Goal: Transaction & Acquisition: Purchase product/service

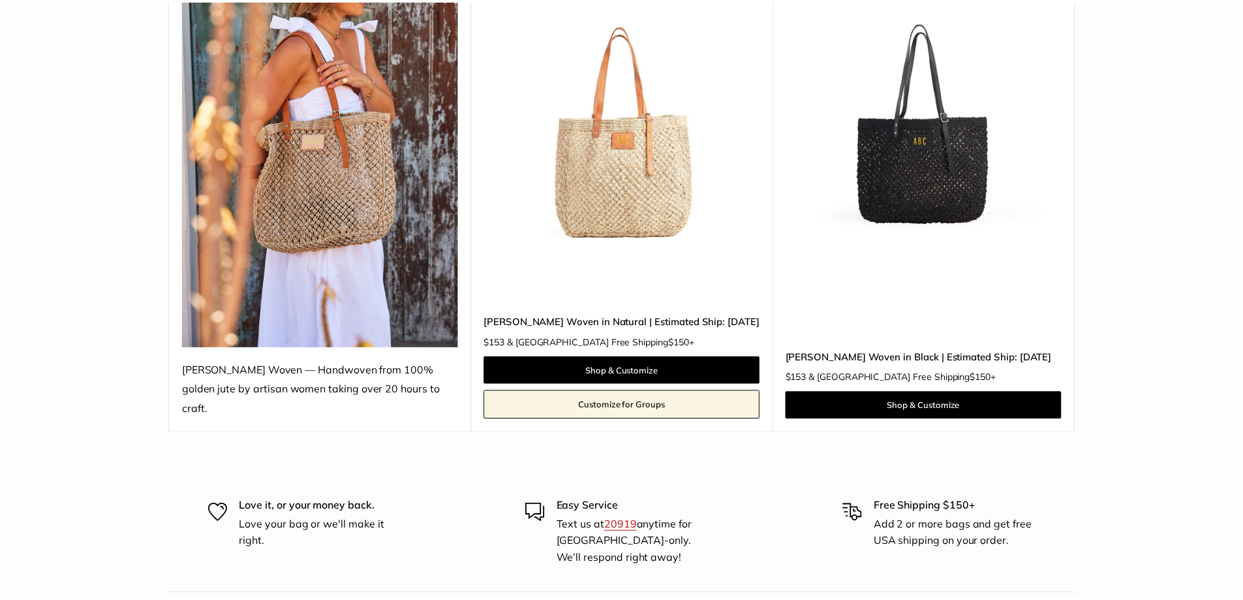
scroll to position [261, 0]
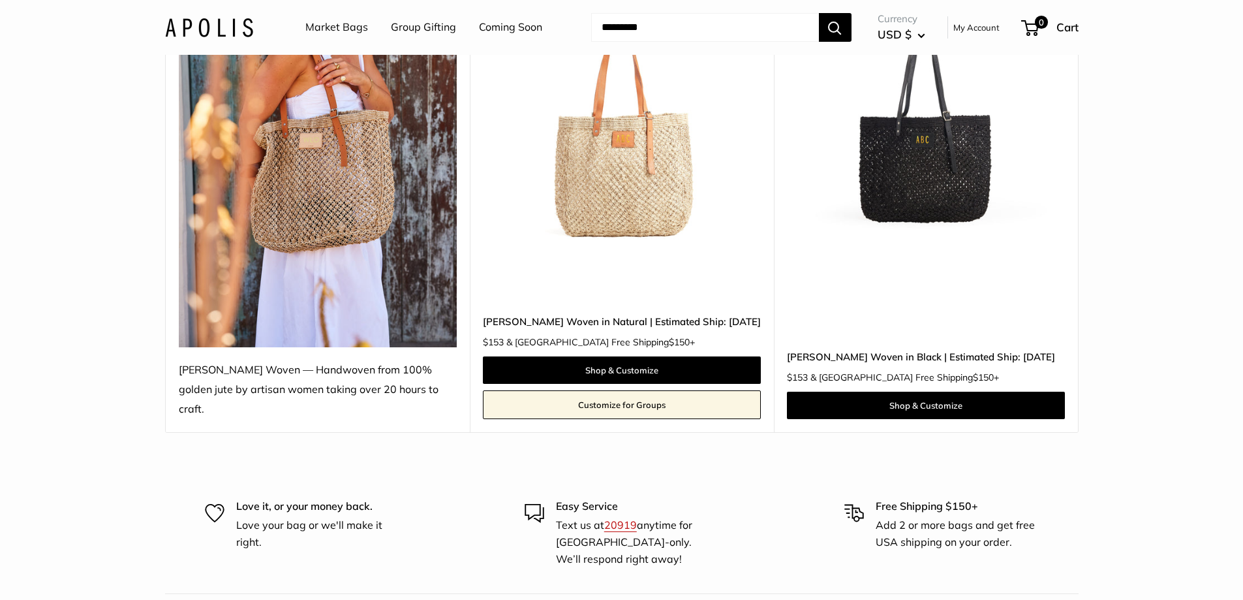
click at [0, 0] on img at bounding box center [0, 0] width 0 height 0
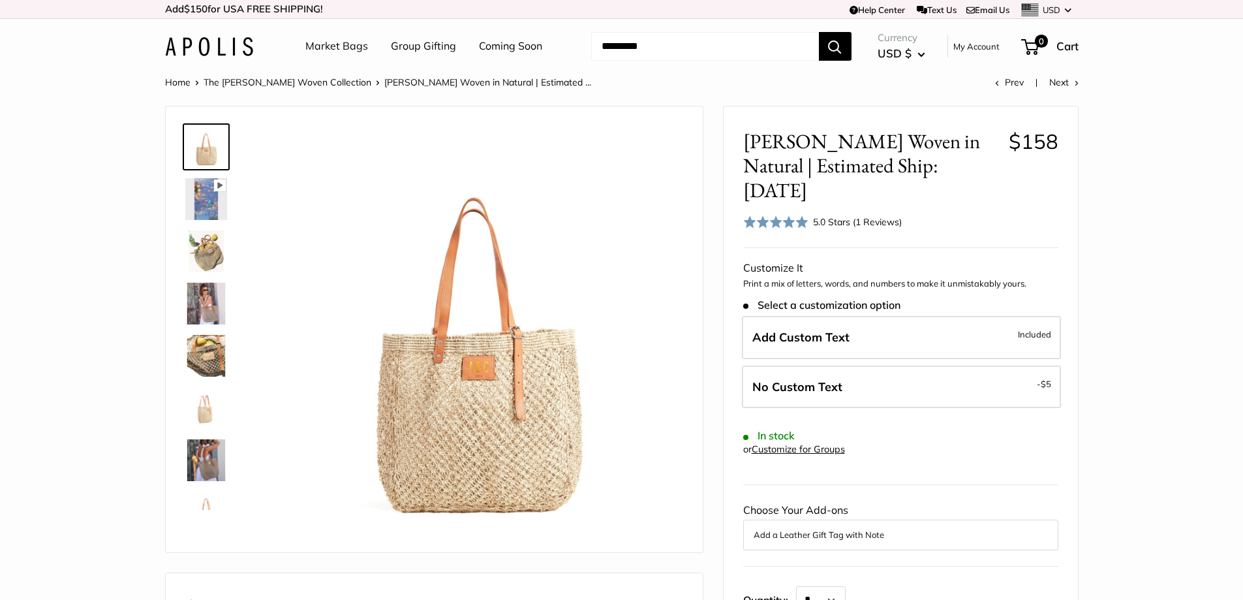
click at [204, 254] on img at bounding box center [206, 251] width 42 height 42
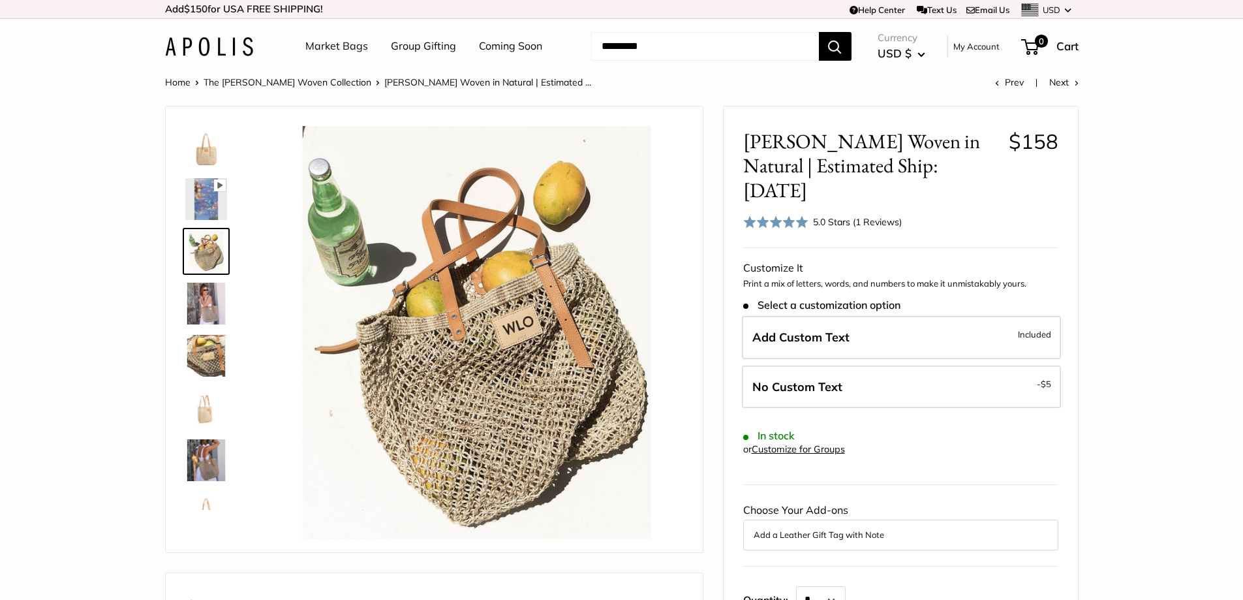
click at [203, 357] on img at bounding box center [206, 356] width 42 height 42
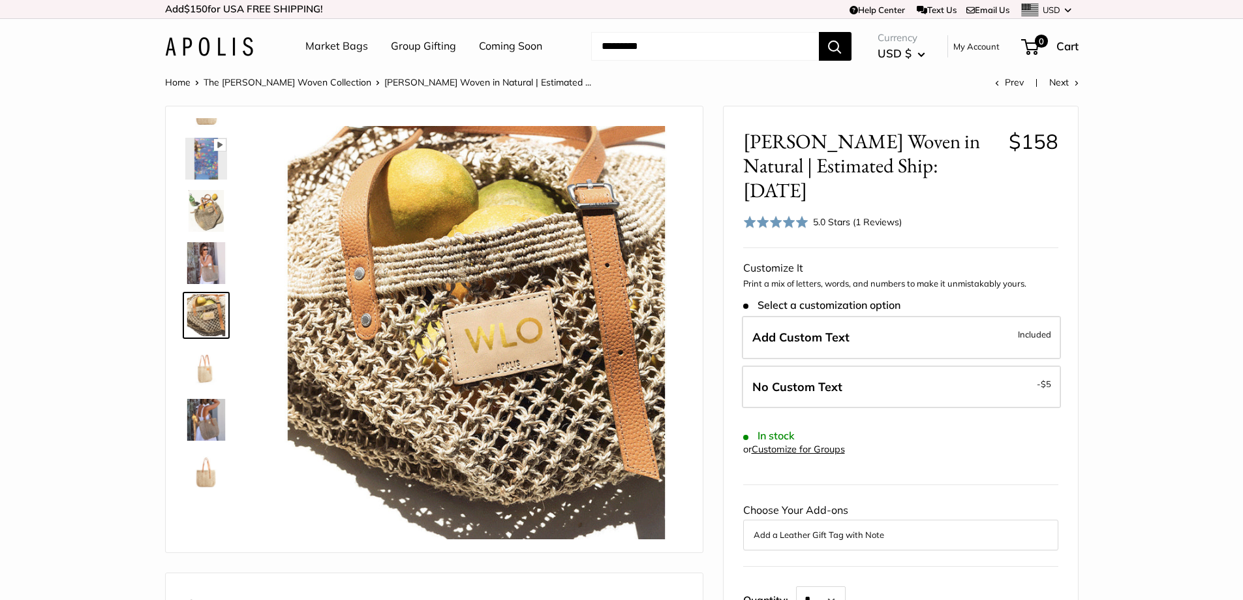
click at [200, 377] on img at bounding box center [206, 367] width 42 height 42
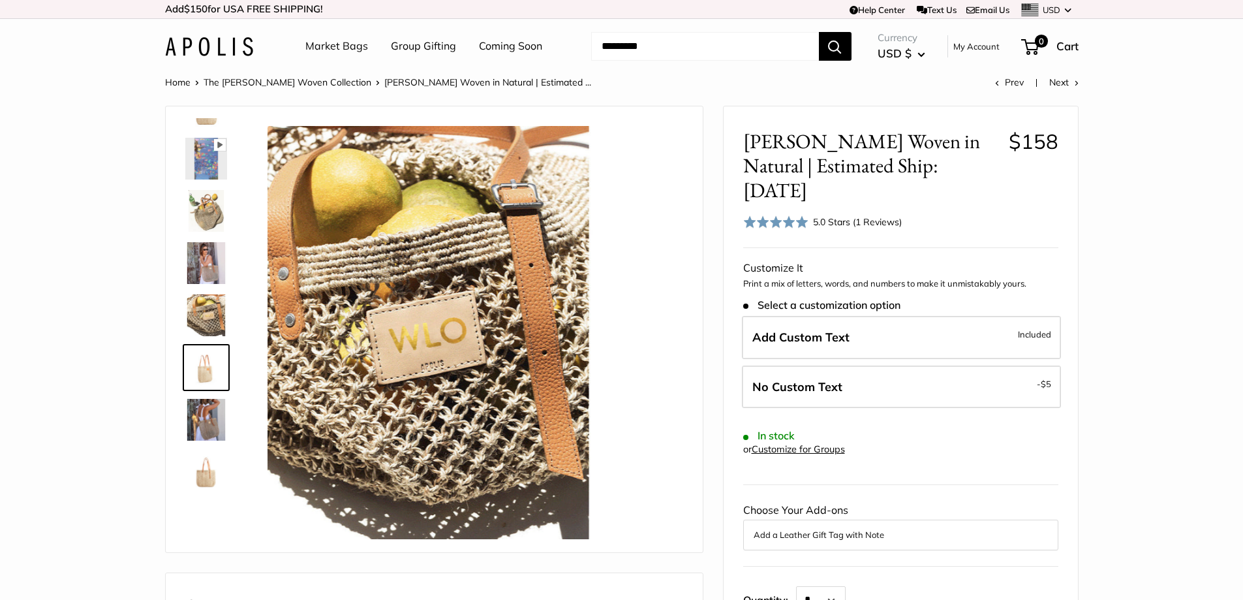
scroll to position [93, 0]
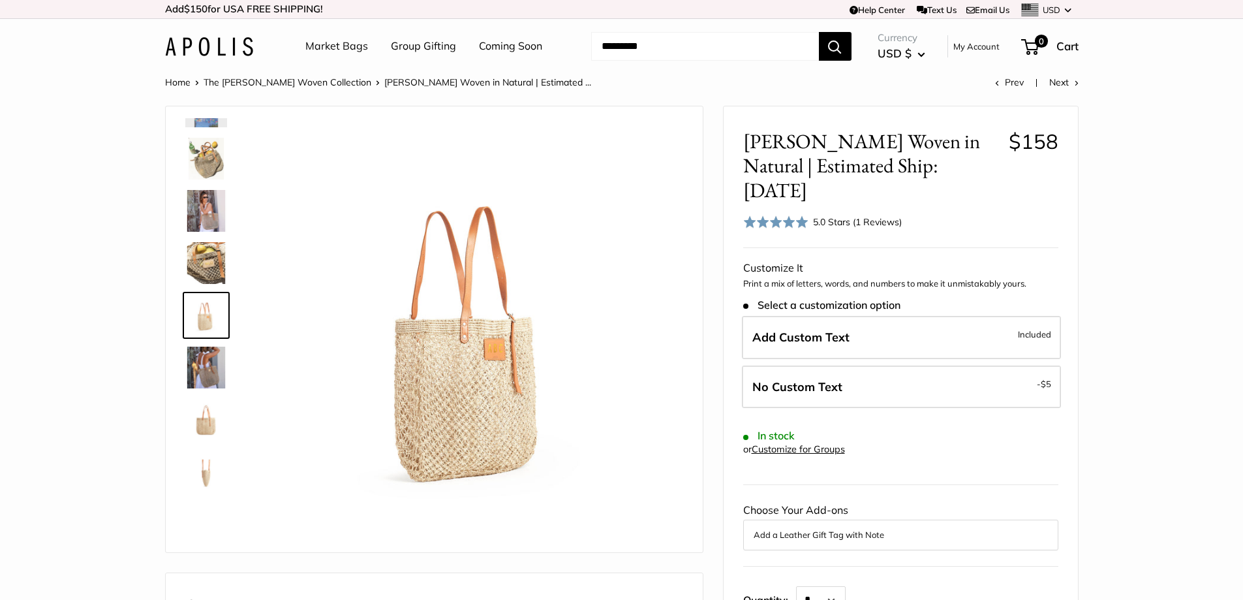
click at [200, 419] on img at bounding box center [206, 420] width 42 height 42
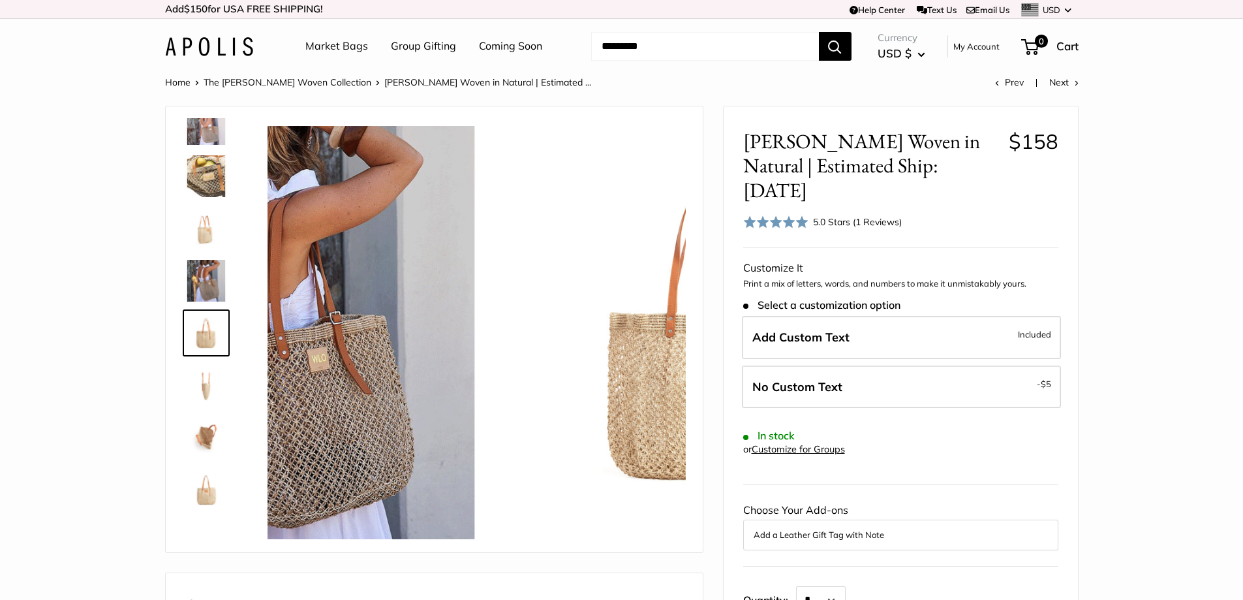
scroll to position [188, 0]
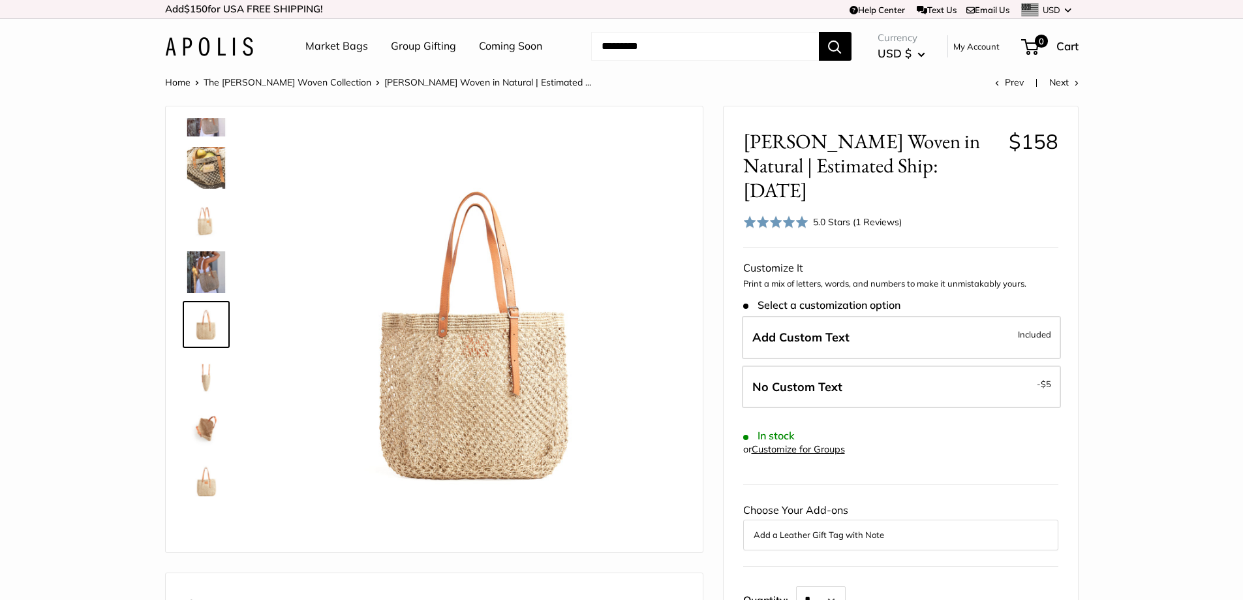
click at [206, 433] on img at bounding box center [206, 429] width 42 height 42
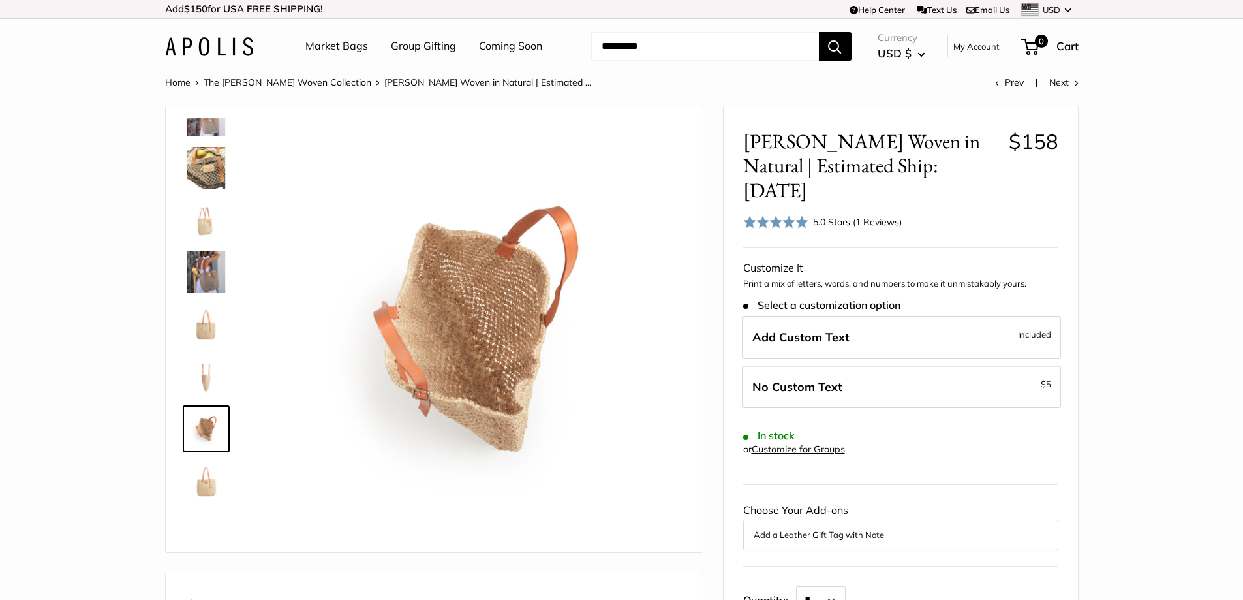
click at [208, 391] on img at bounding box center [206, 377] width 42 height 42
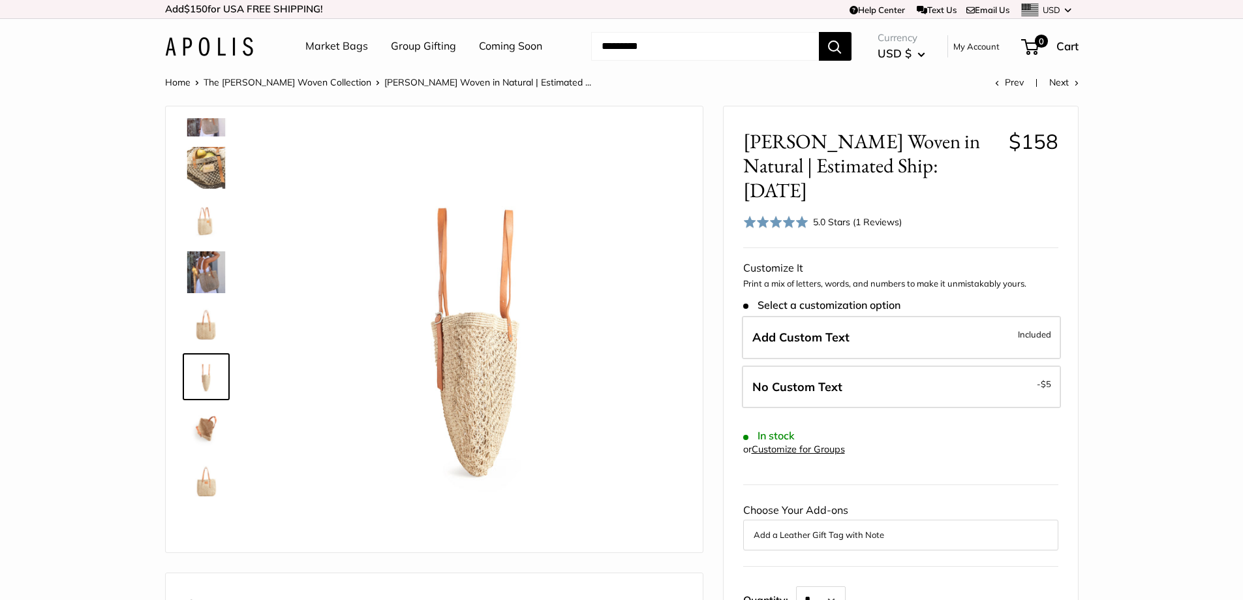
click at [206, 485] on img at bounding box center [206, 481] width 42 height 42
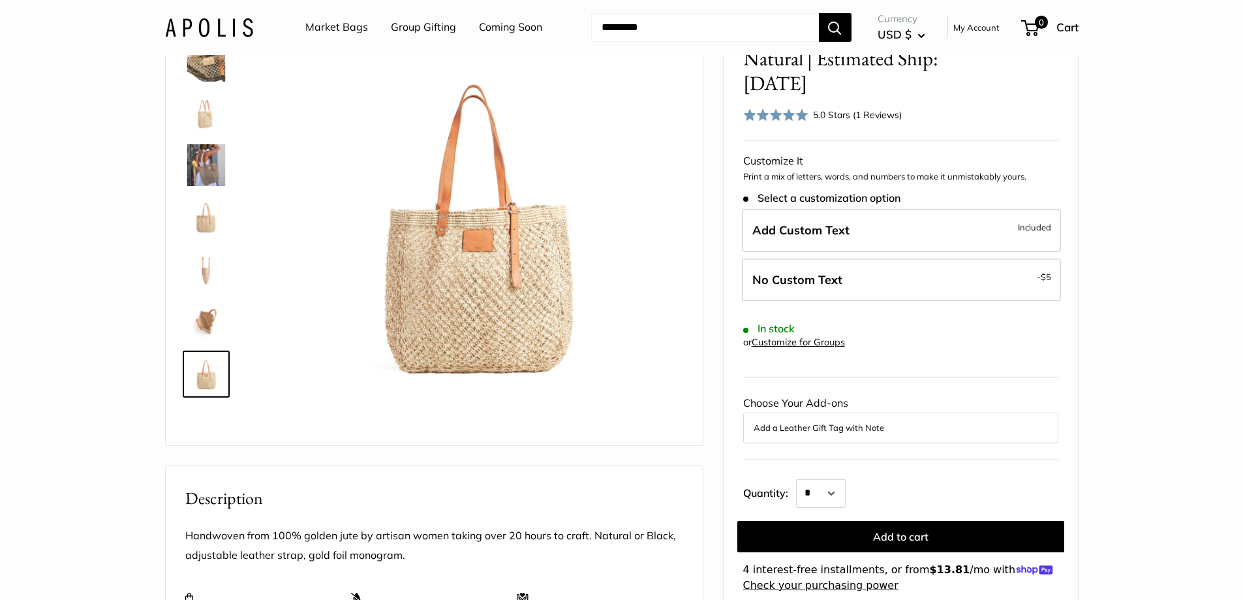
scroll to position [65, 0]
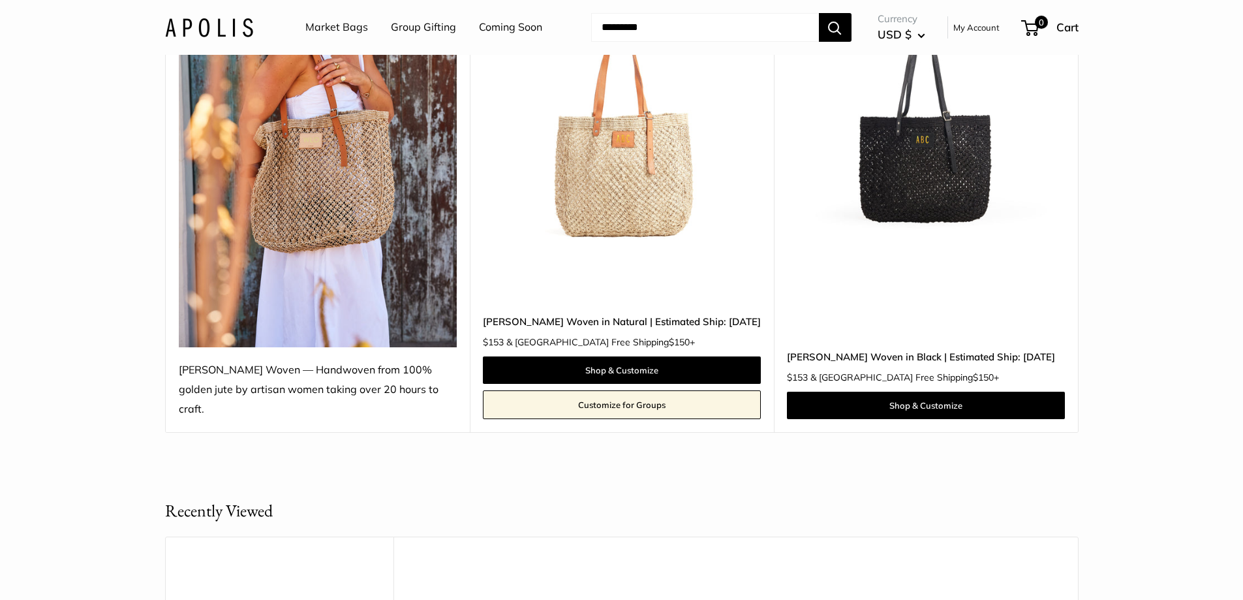
click at [0, 0] on img at bounding box center [0, 0] width 0 height 0
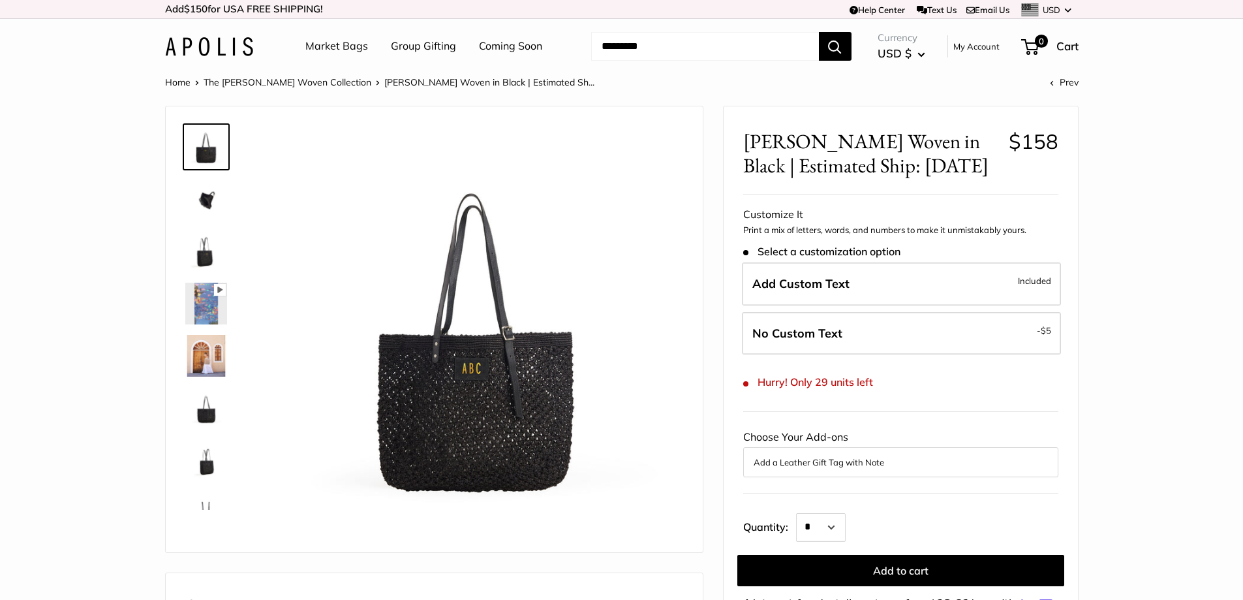
click at [203, 402] on img at bounding box center [206, 408] width 42 height 42
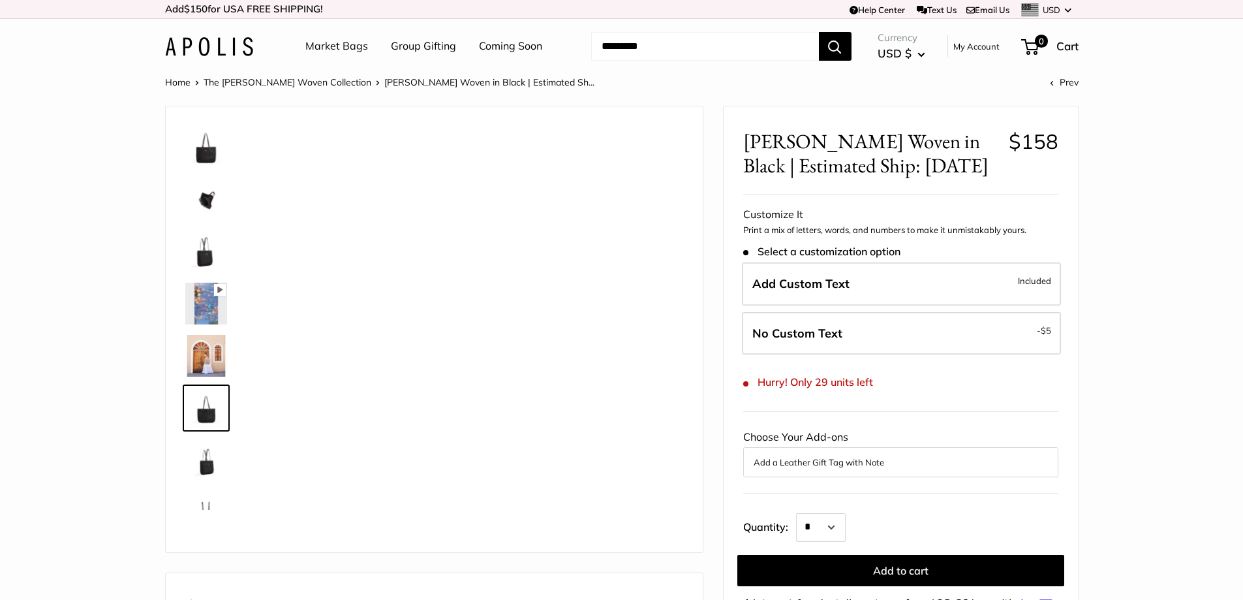
scroll to position [84, 0]
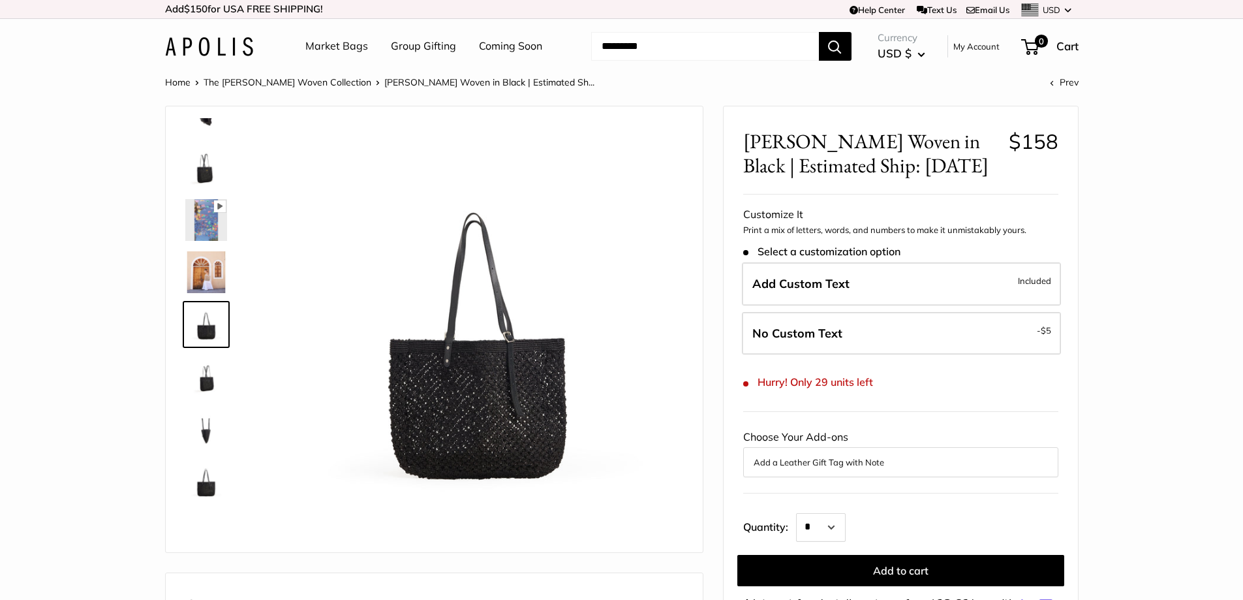
click at [209, 378] on img at bounding box center [206, 377] width 42 height 42
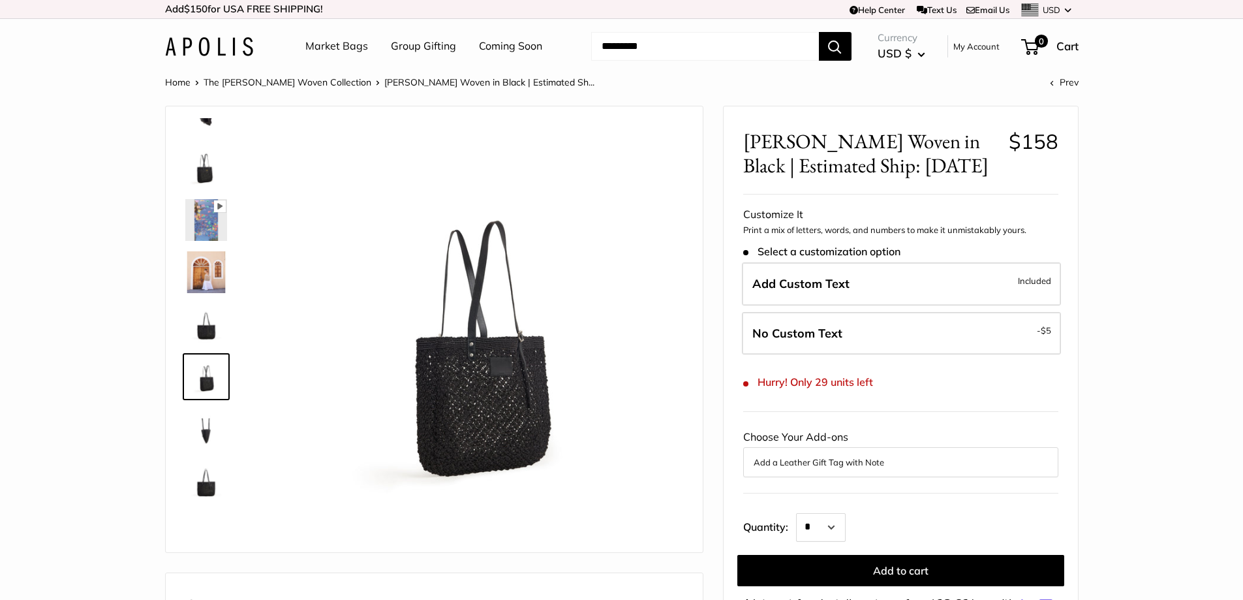
click at [204, 433] on img at bounding box center [206, 429] width 42 height 42
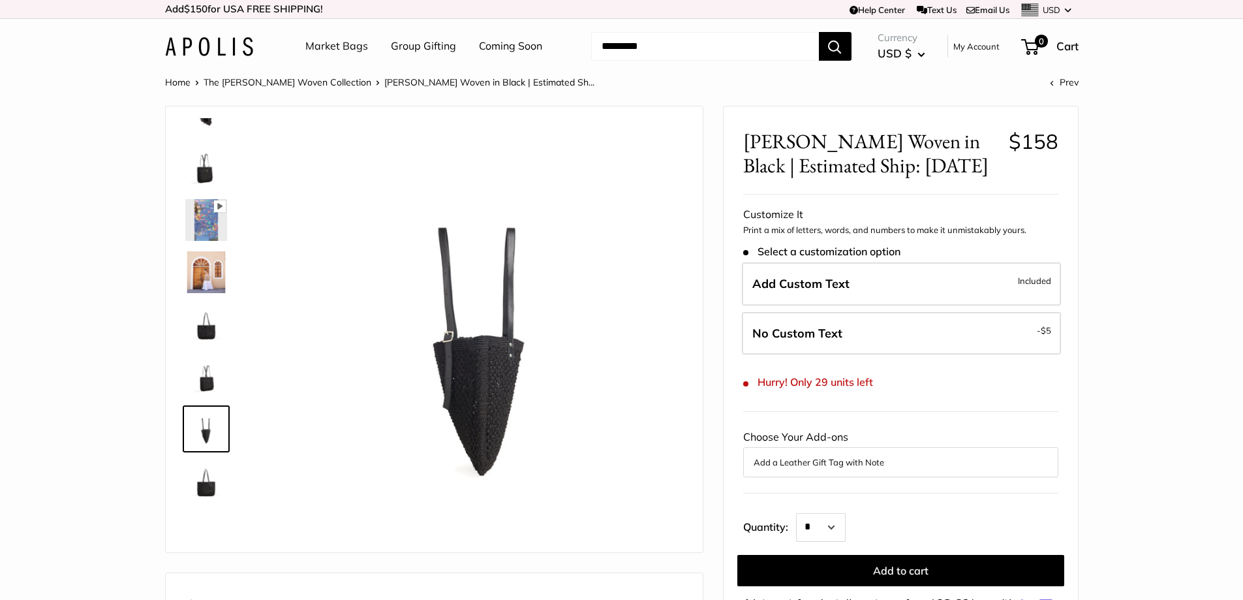
click at [206, 492] on img at bounding box center [206, 481] width 42 height 42
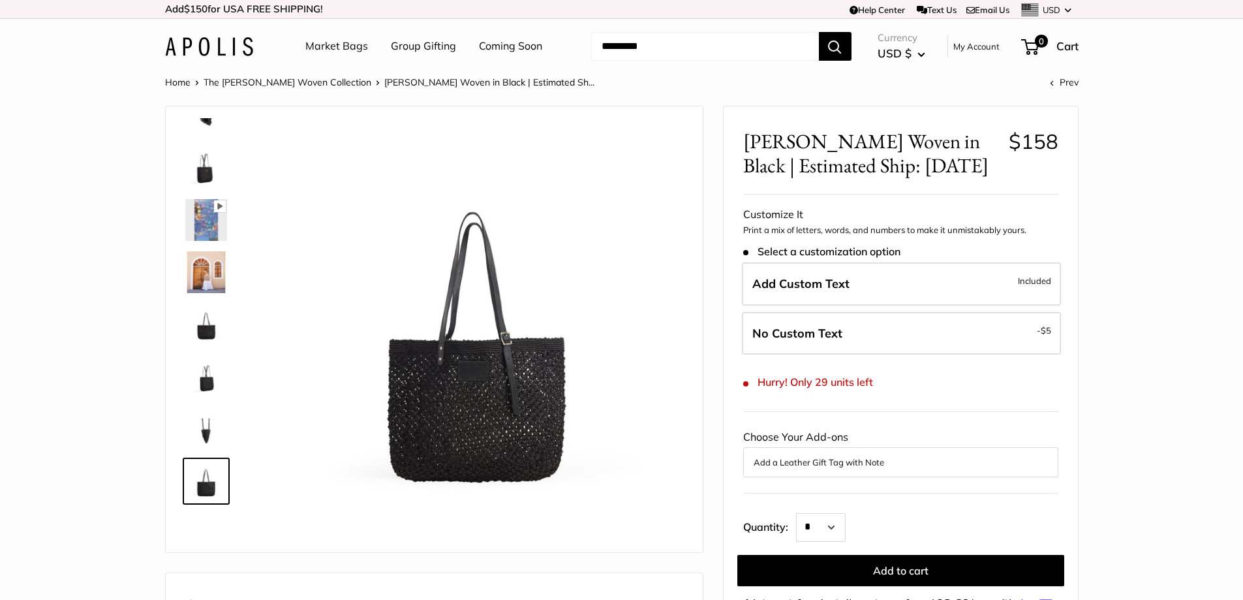
click at [214, 268] on img at bounding box center [206, 272] width 42 height 42
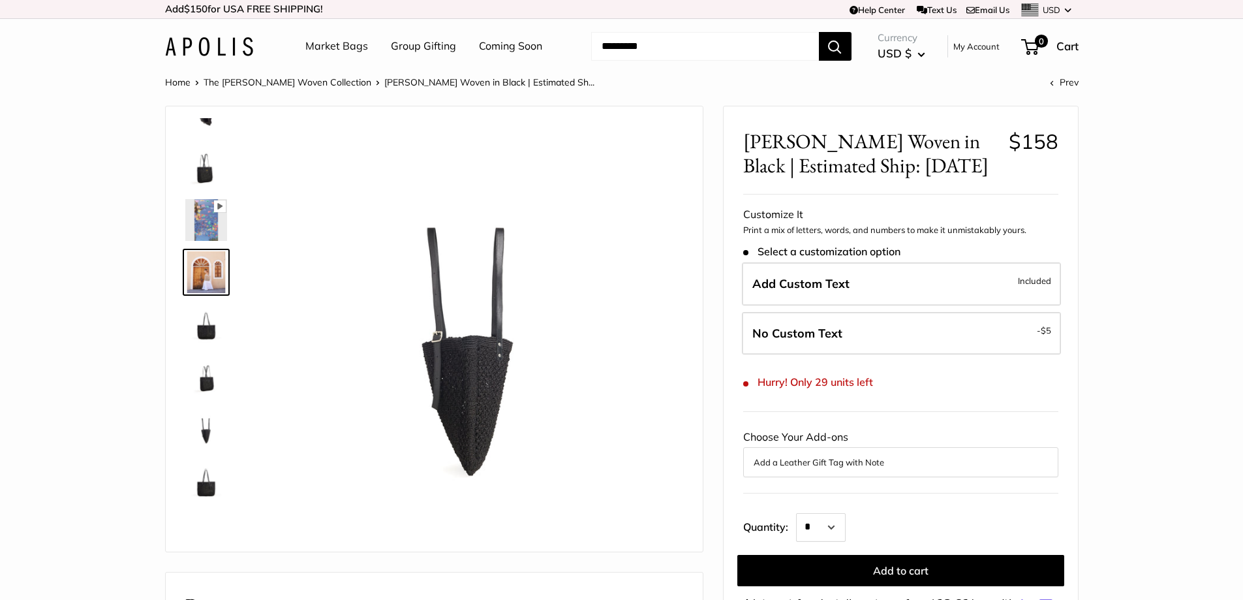
scroll to position [40, 0]
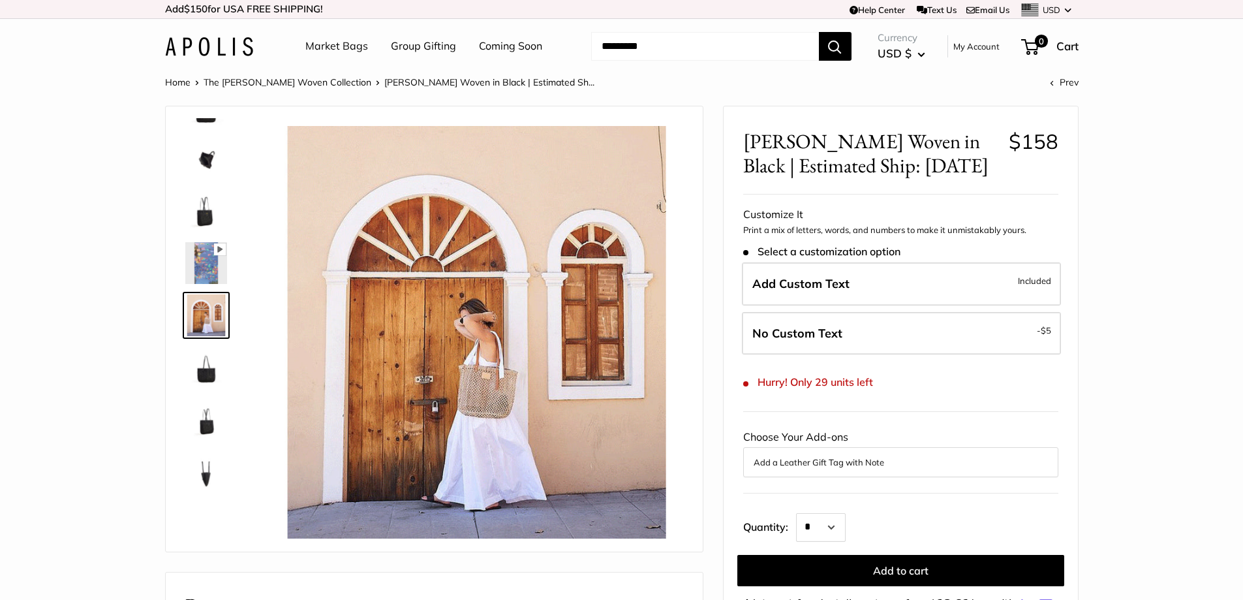
click at [204, 258] on img at bounding box center [206, 263] width 42 height 42
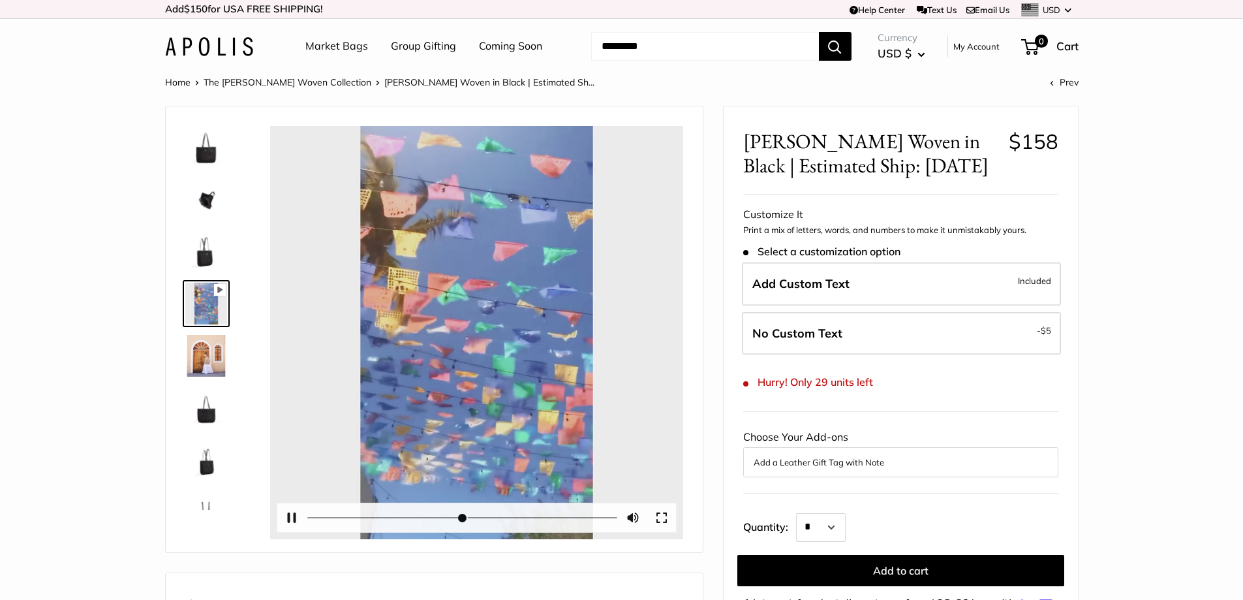
click at [469, 331] on div at bounding box center [476, 332] width 413 height 413
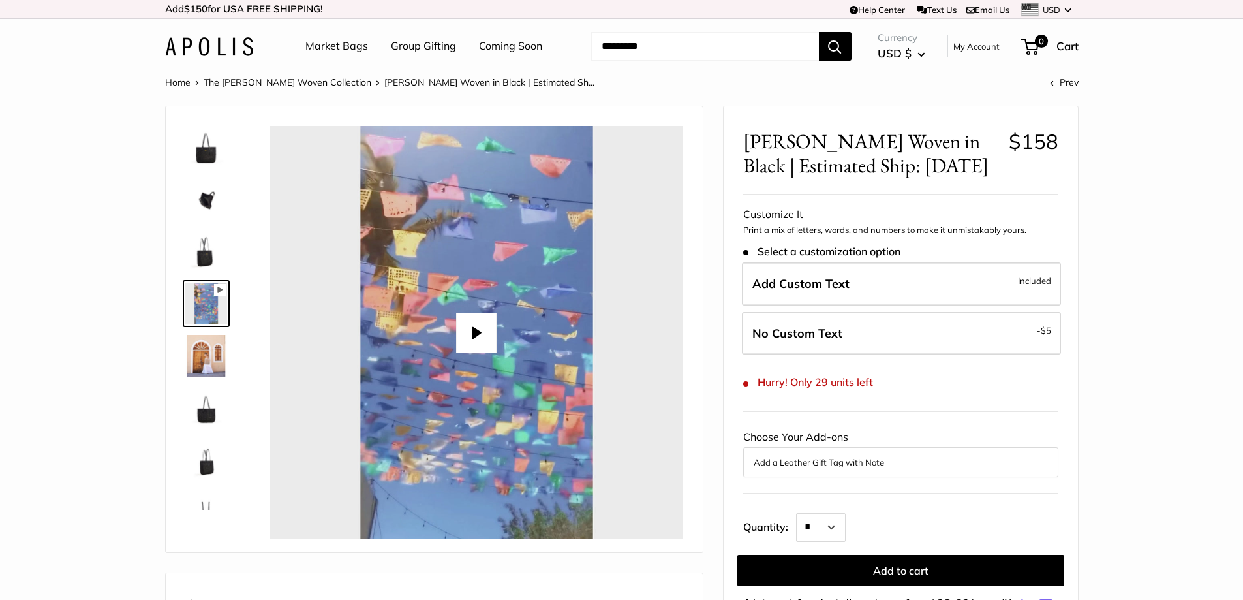
click at [474, 330] on button "Play" at bounding box center [476, 333] width 40 height 40
type input "*"
click at [212, 155] on img at bounding box center [206, 147] width 42 height 42
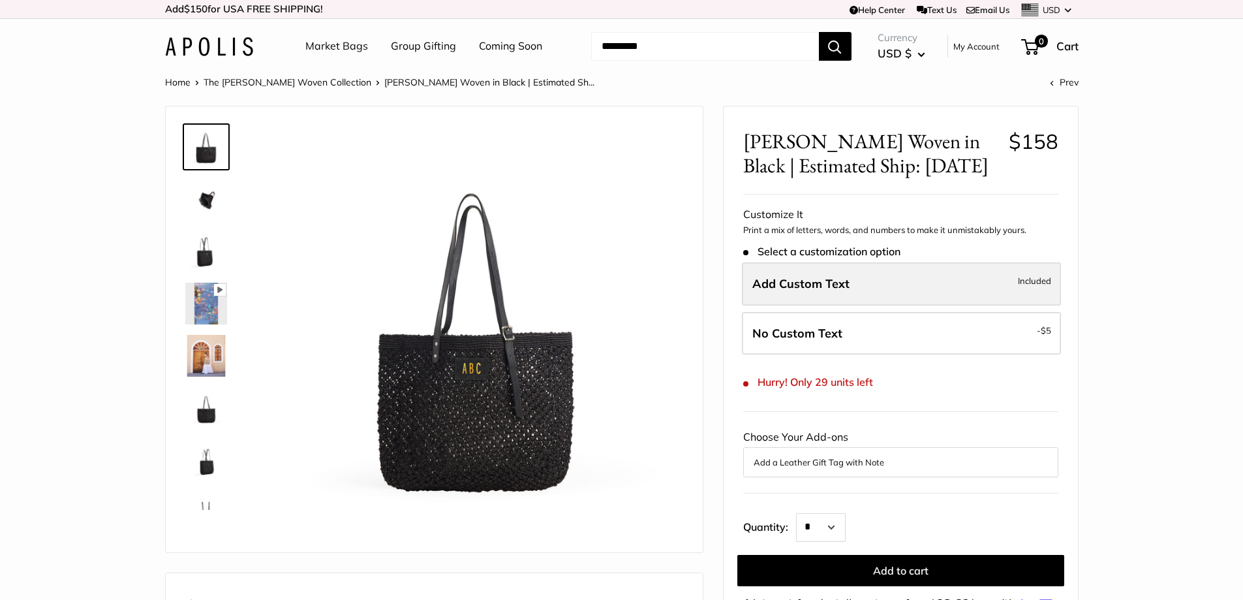
click at [896, 280] on label "Add Custom Text Included" at bounding box center [901, 283] width 319 height 43
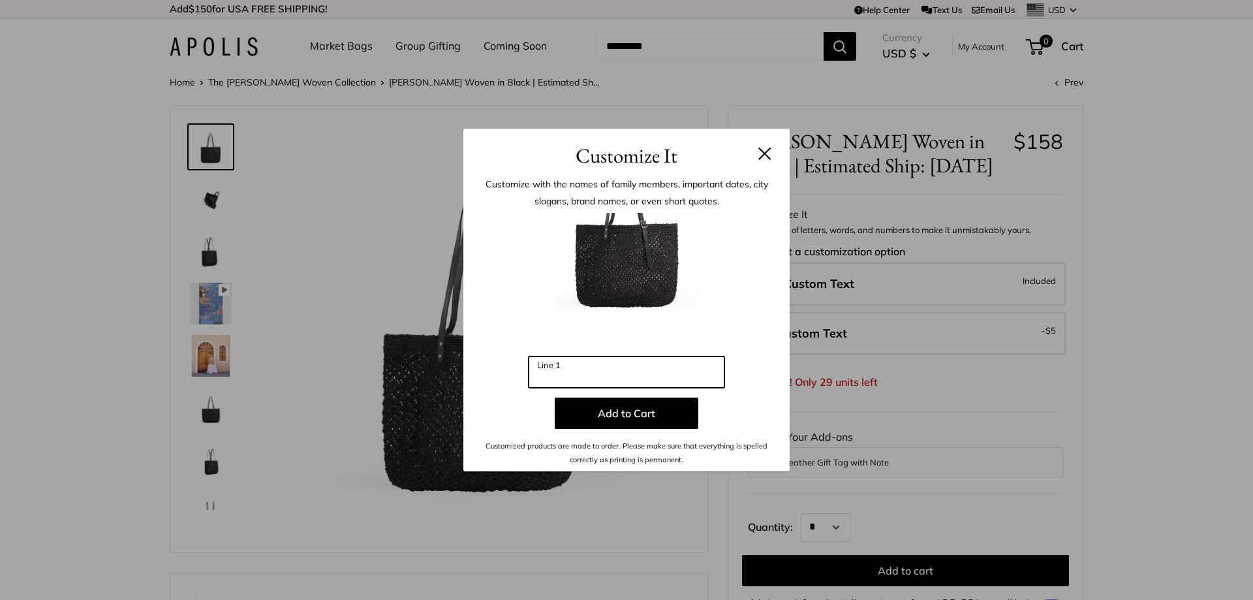
click at [605, 372] on input "Line 1" at bounding box center [626, 371] width 196 height 31
type input "*"
type input "**"
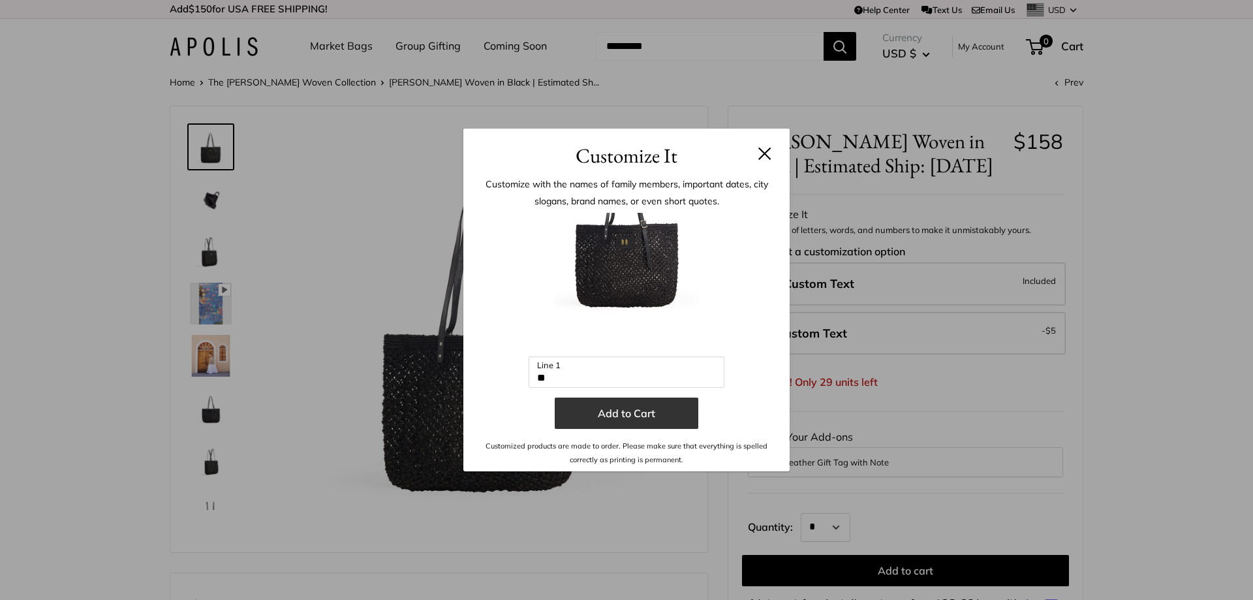
click at [634, 405] on button "Add to Cart" at bounding box center [627, 412] width 144 height 31
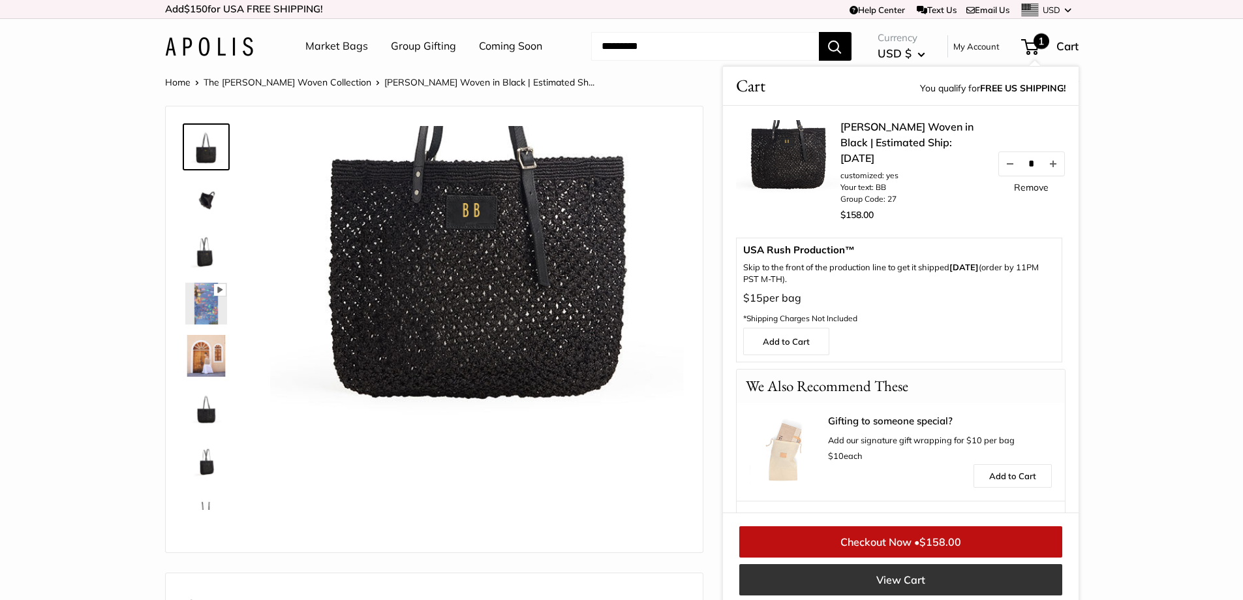
click at [889, 577] on link "View Cart" at bounding box center [900, 579] width 323 height 31
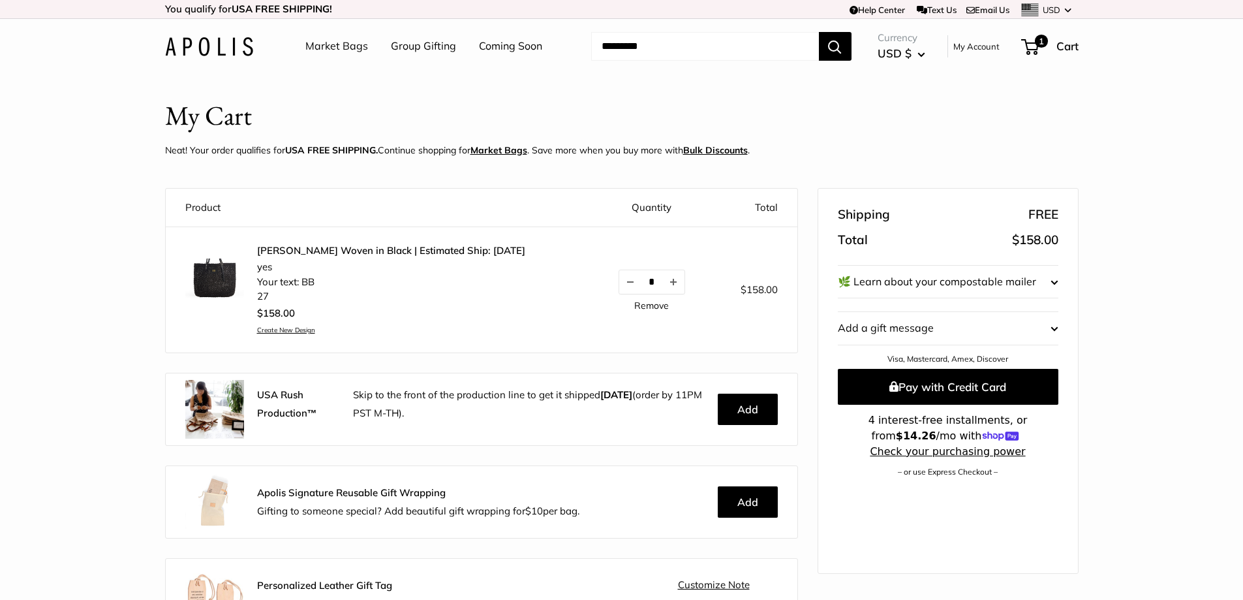
click at [344, 46] on link "Market Bags" at bounding box center [336, 47] width 63 height 20
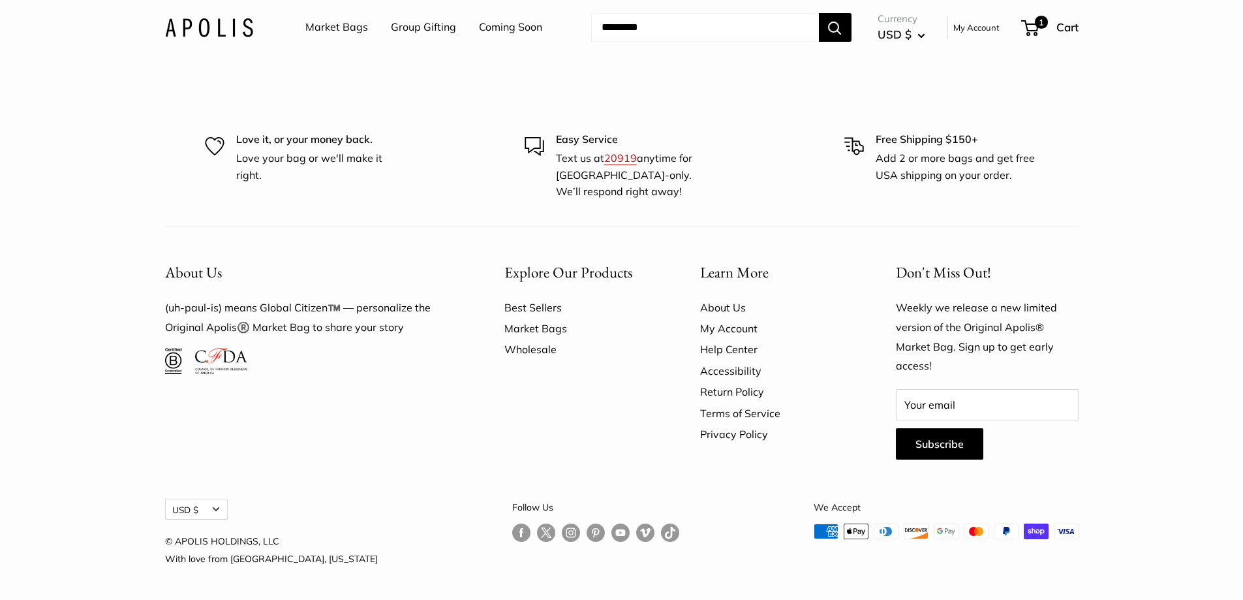
scroll to position [3911, 0]
click at [525, 326] on link "Market Bags" at bounding box center [579, 328] width 150 height 21
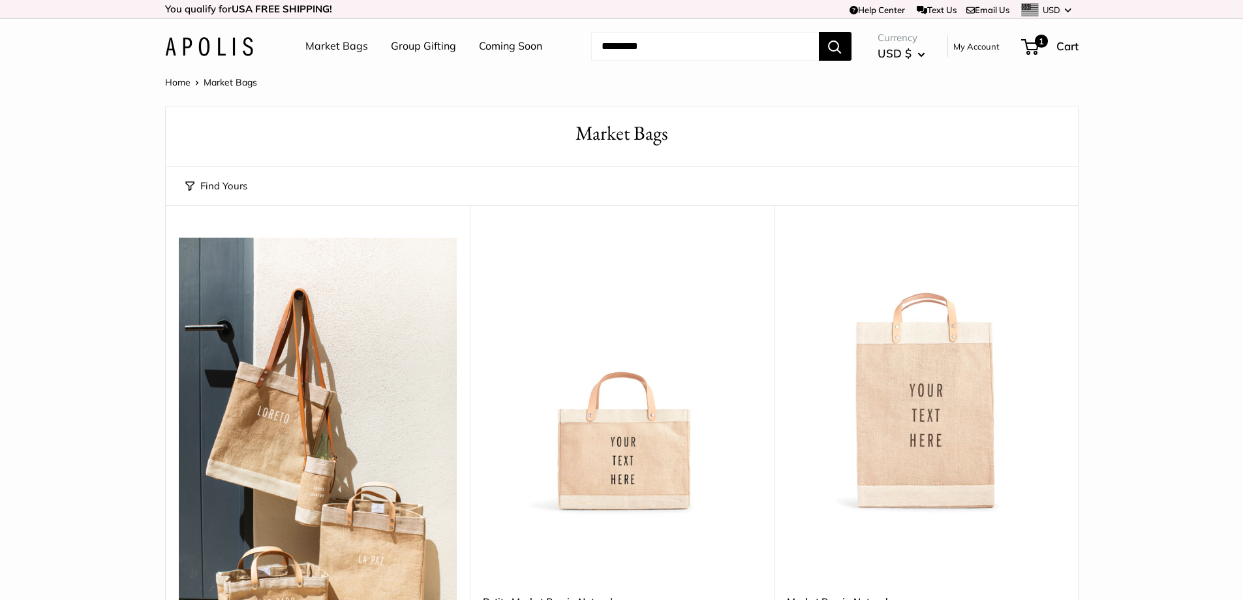
scroll to position [196, 0]
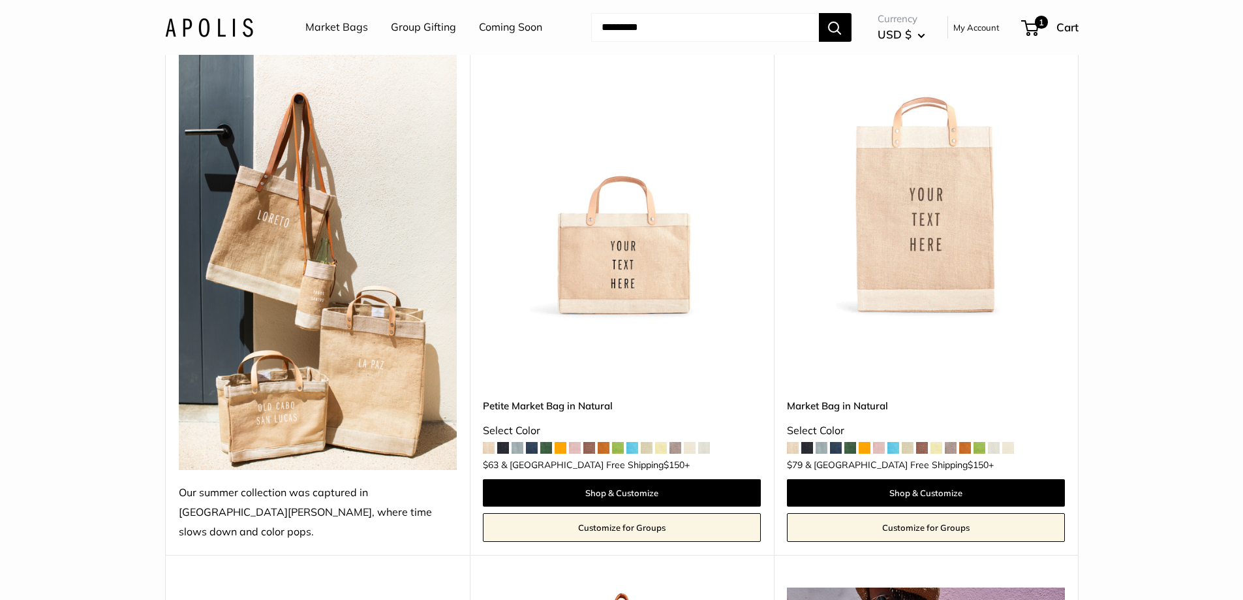
click at [0, 0] on img at bounding box center [0, 0] width 0 height 0
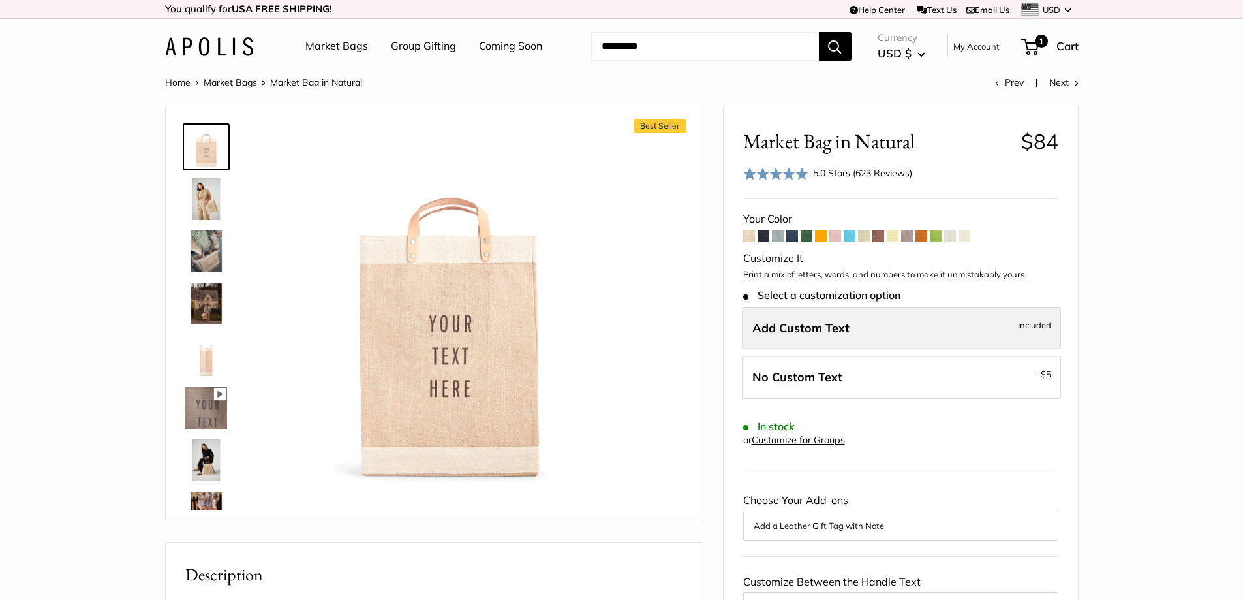
click at [821, 330] on span "Add Custom Text" at bounding box center [800, 327] width 97 height 15
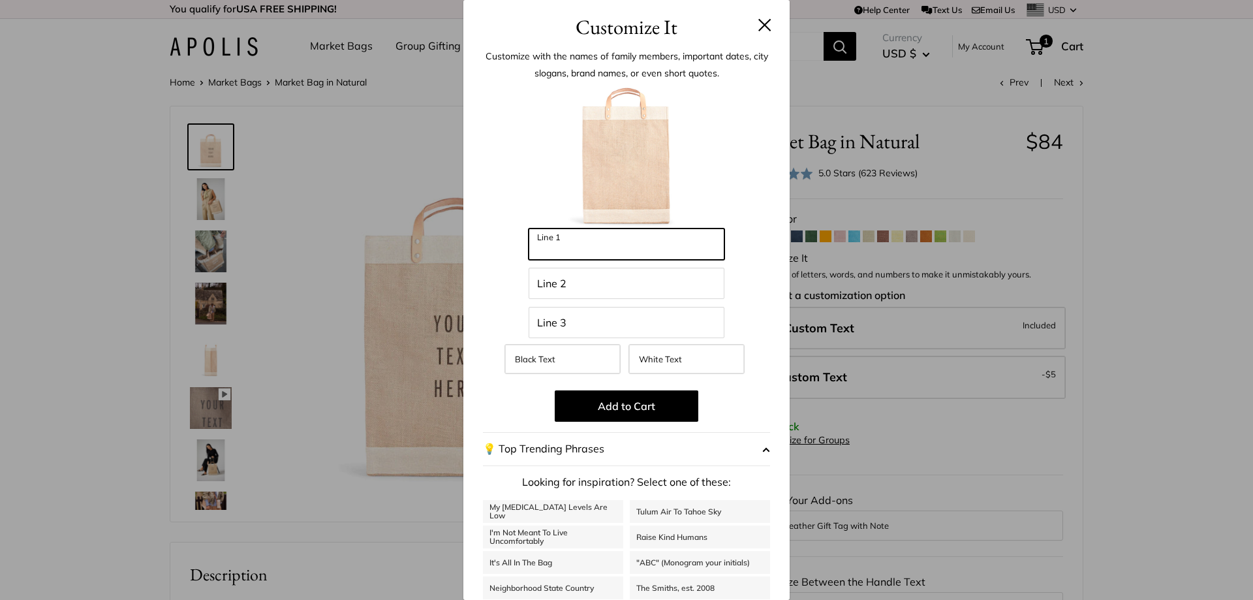
click at [577, 242] on input "Line 1" at bounding box center [626, 243] width 196 height 31
type input "******"
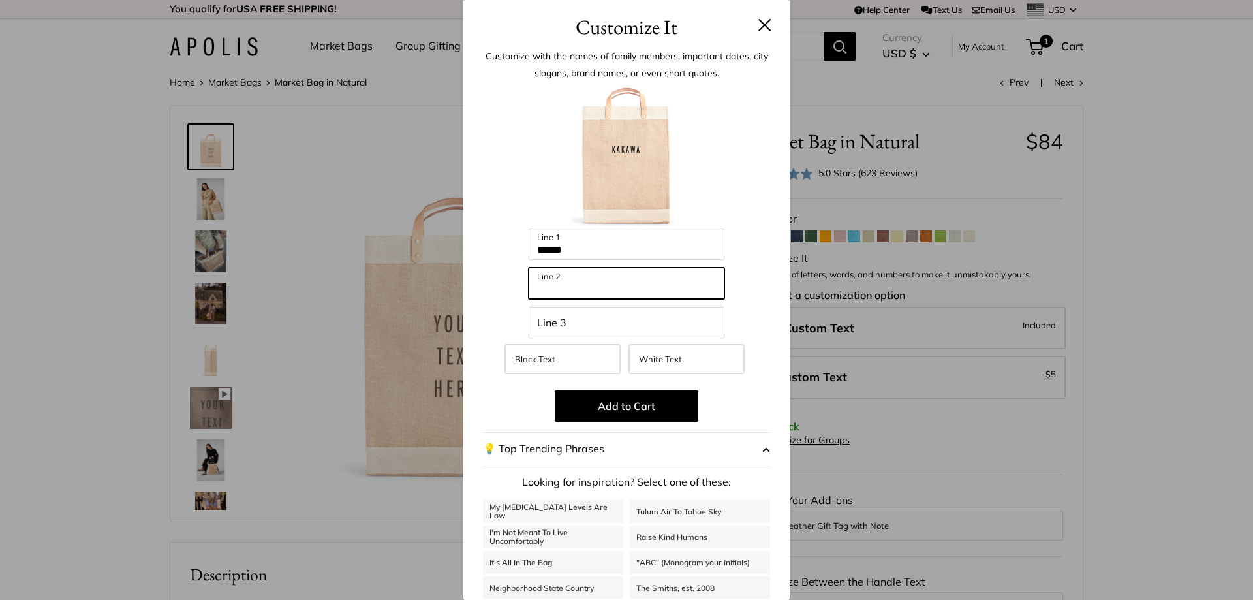
click at [555, 281] on input "Line 2" at bounding box center [626, 283] width 196 height 31
type input "*********"
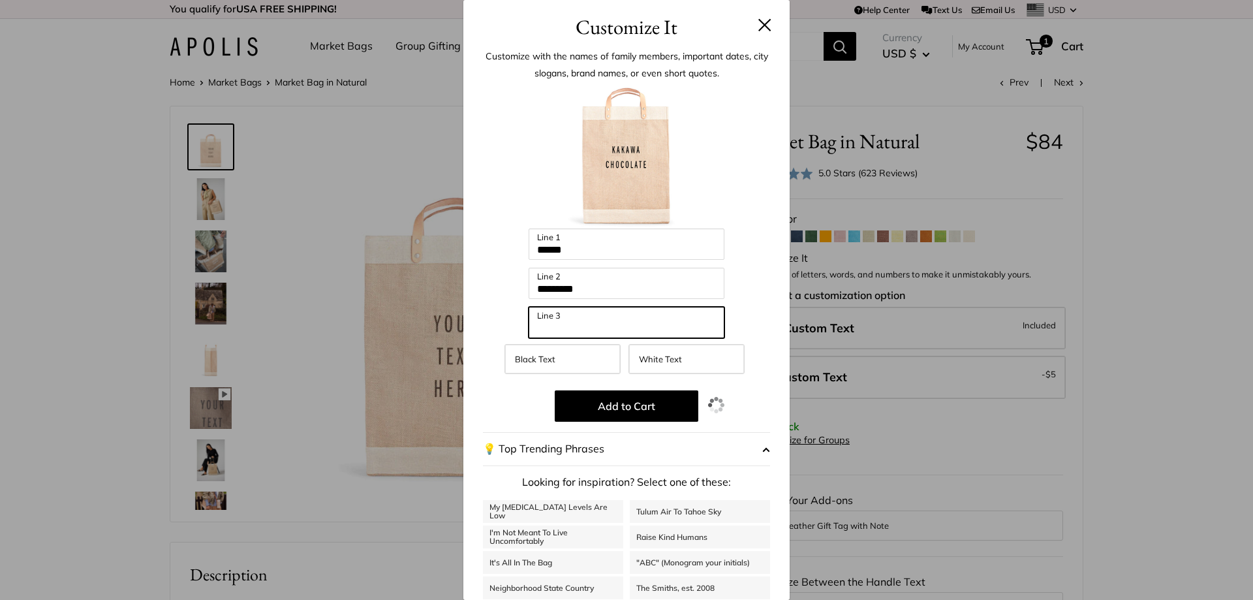
click at [547, 318] on input "Line 3" at bounding box center [626, 322] width 196 height 31
type input "********"
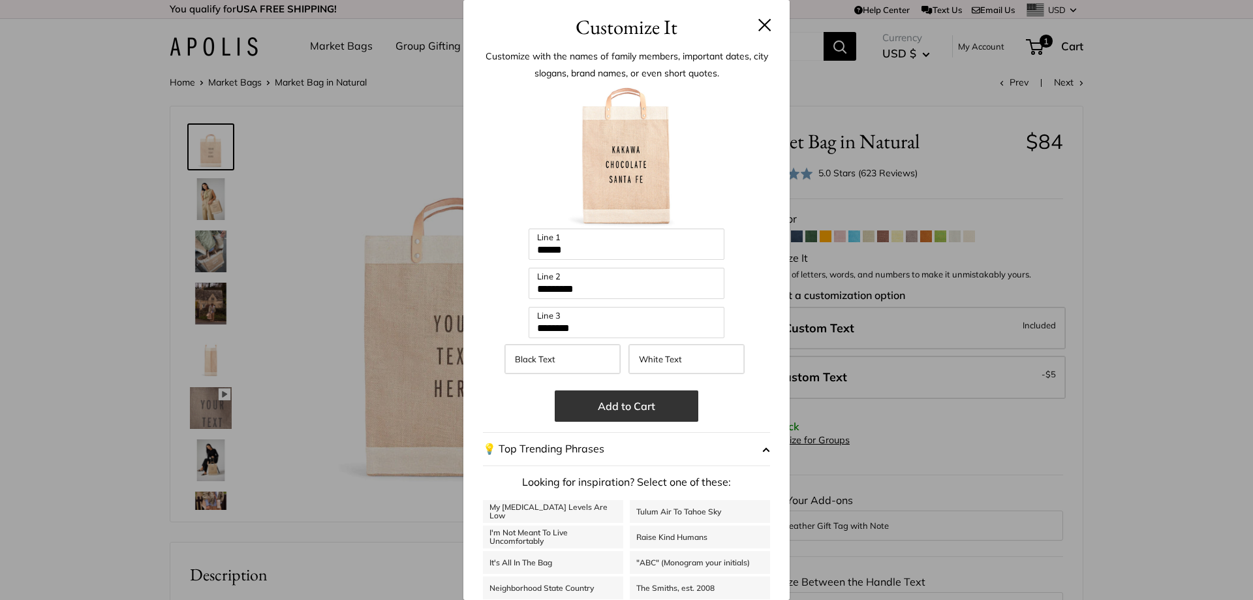
click at [605, 404] on button "Add to Cart" at bounding box center [627, 405] width 144 height 31
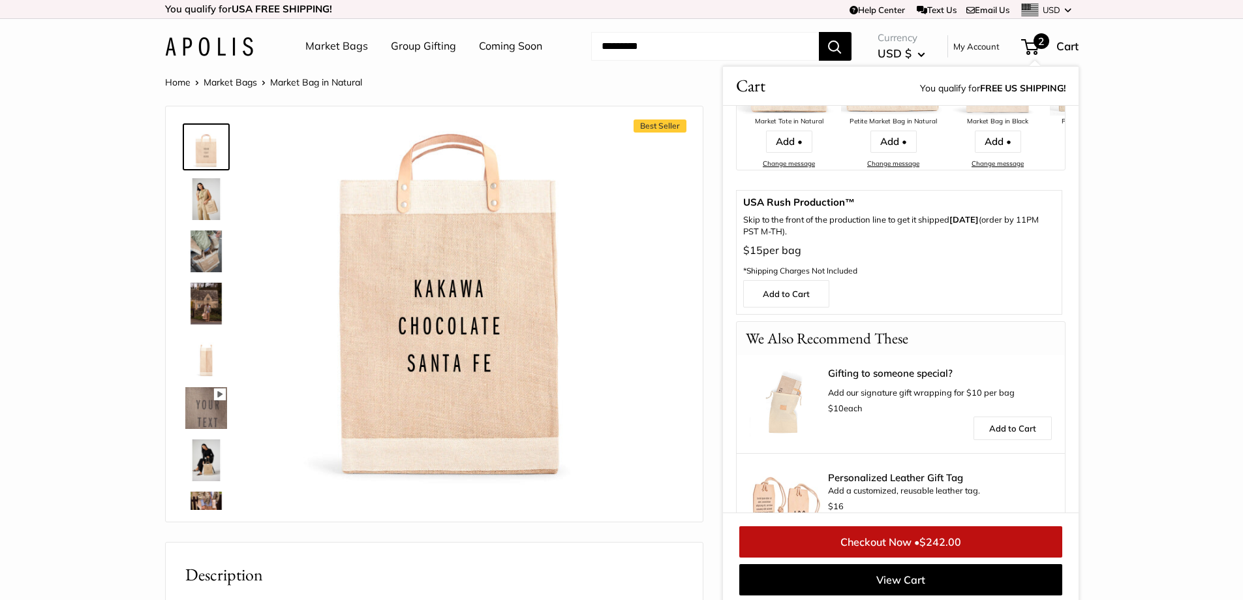
scroll to position [442, 0]
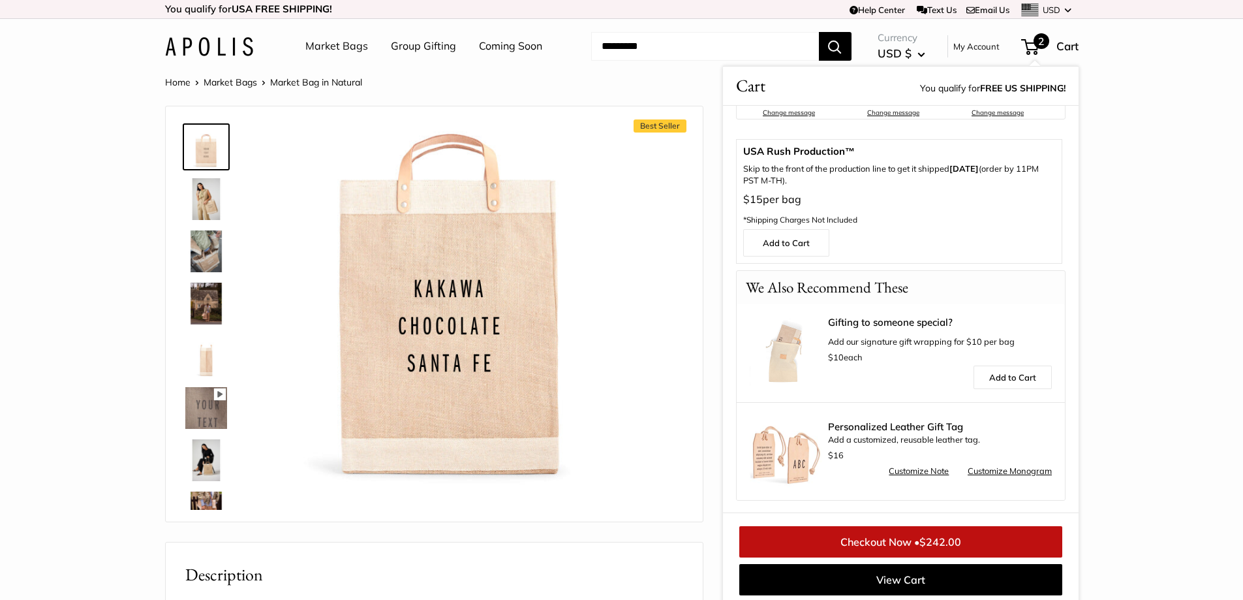
click at [891, 541] on link "Checkout Now • $242.00" at bounding box center [900, 541] width 323 height 31
